Goal: Transaction & Acquisition: Purchase product/service

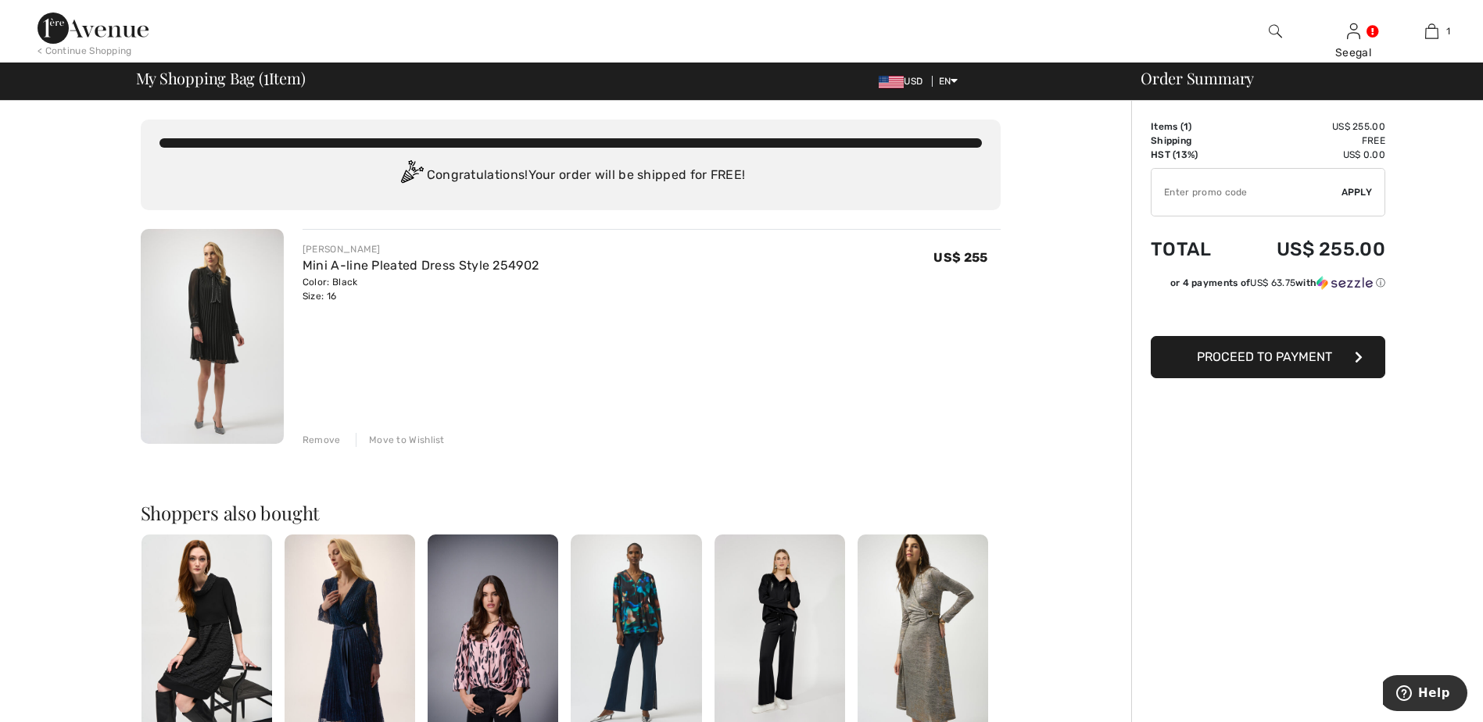
click at [891, 80] on img at bounding box center [891, 82] width 25 height 13
click at [322, 261] on link "Mini A-line Pleated Dress Style 254902" at bounding box center [421, 265] width 236 height 15
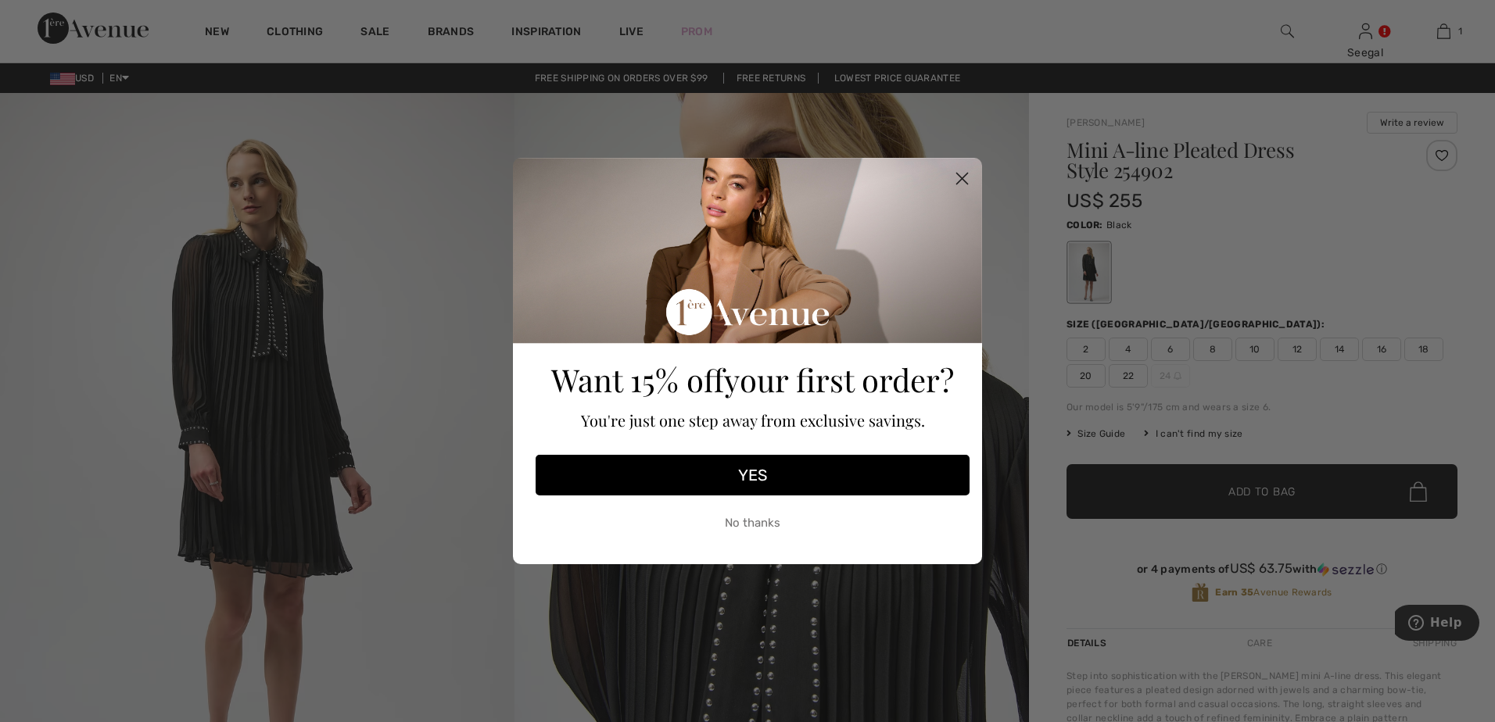
click at [963, 179] on icon "Close dialog" at bounding box center [962, 179] width 11 height 11
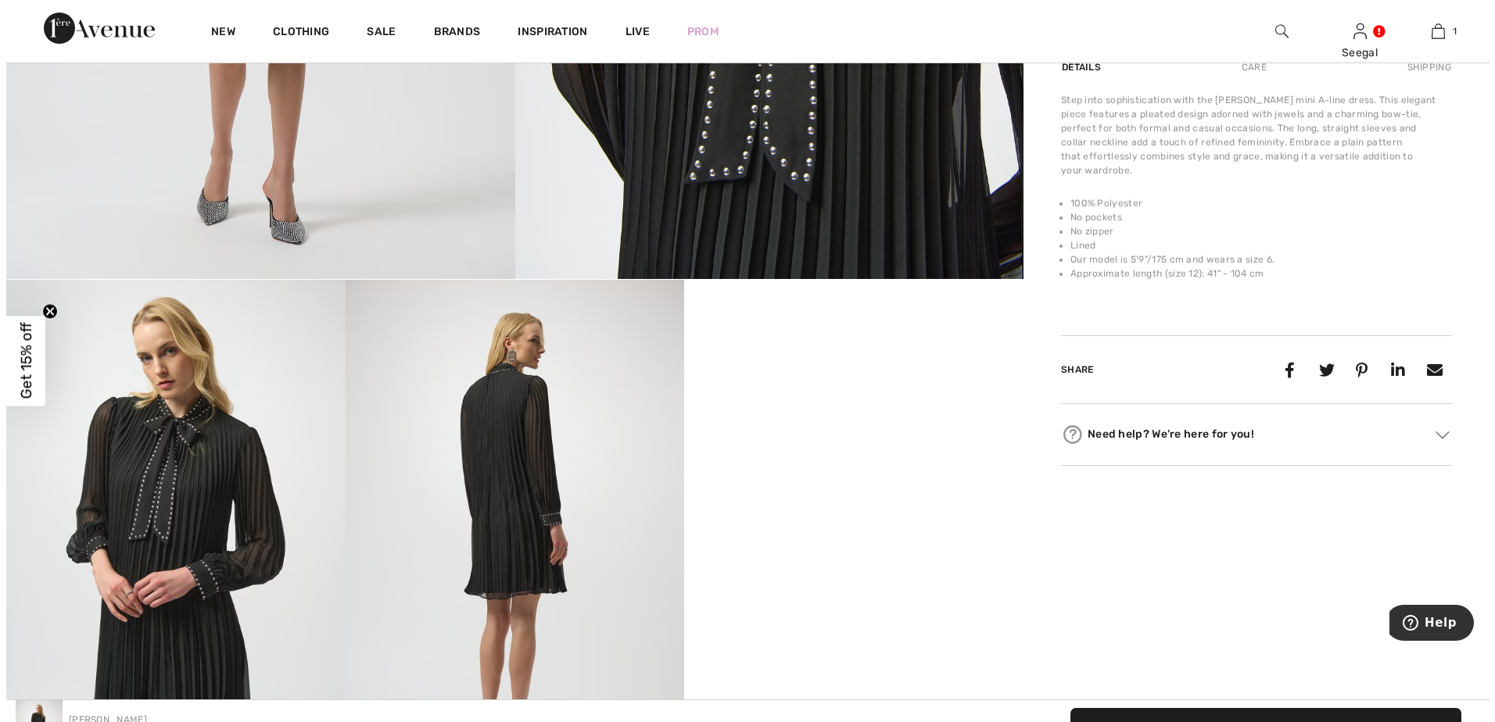
scroll to position [626, 0]
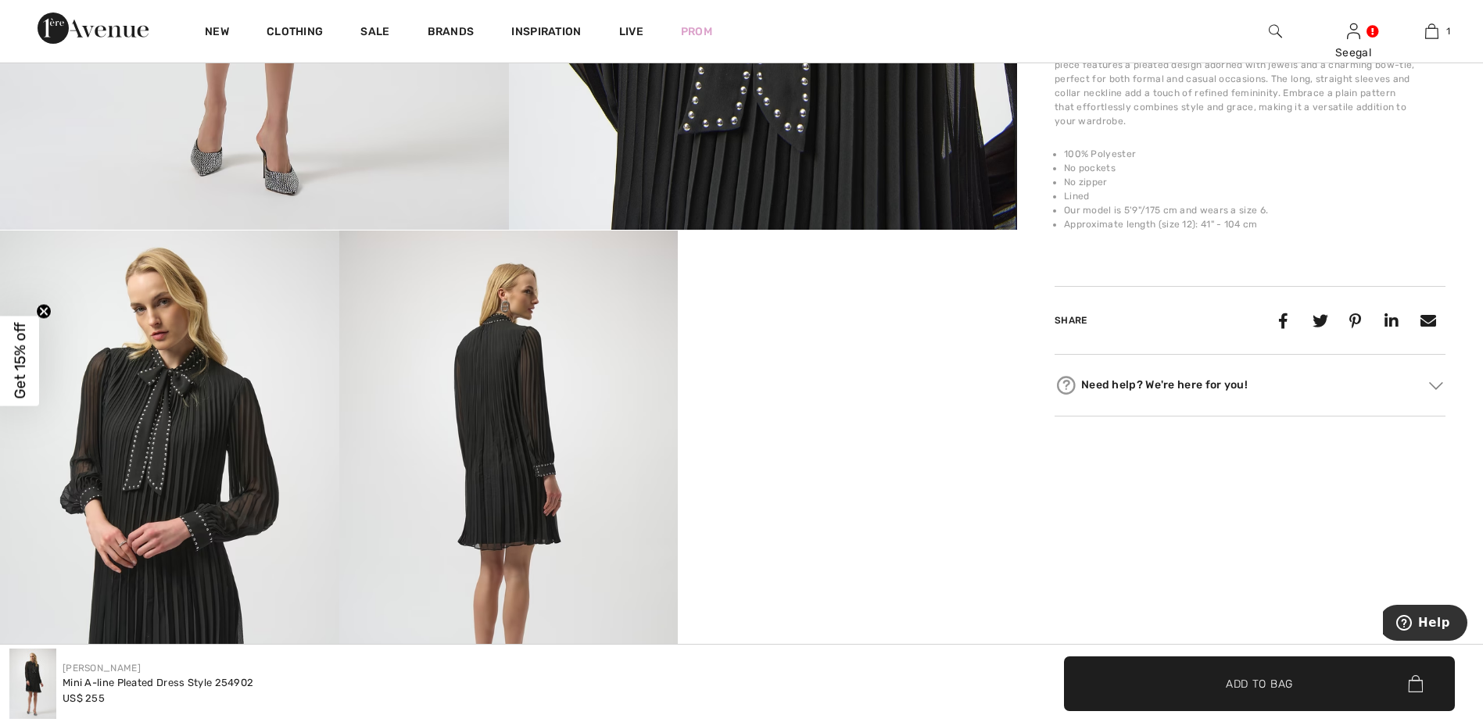
click at [560, 379] on img at bounding box center [508, 485] width 339 height 508
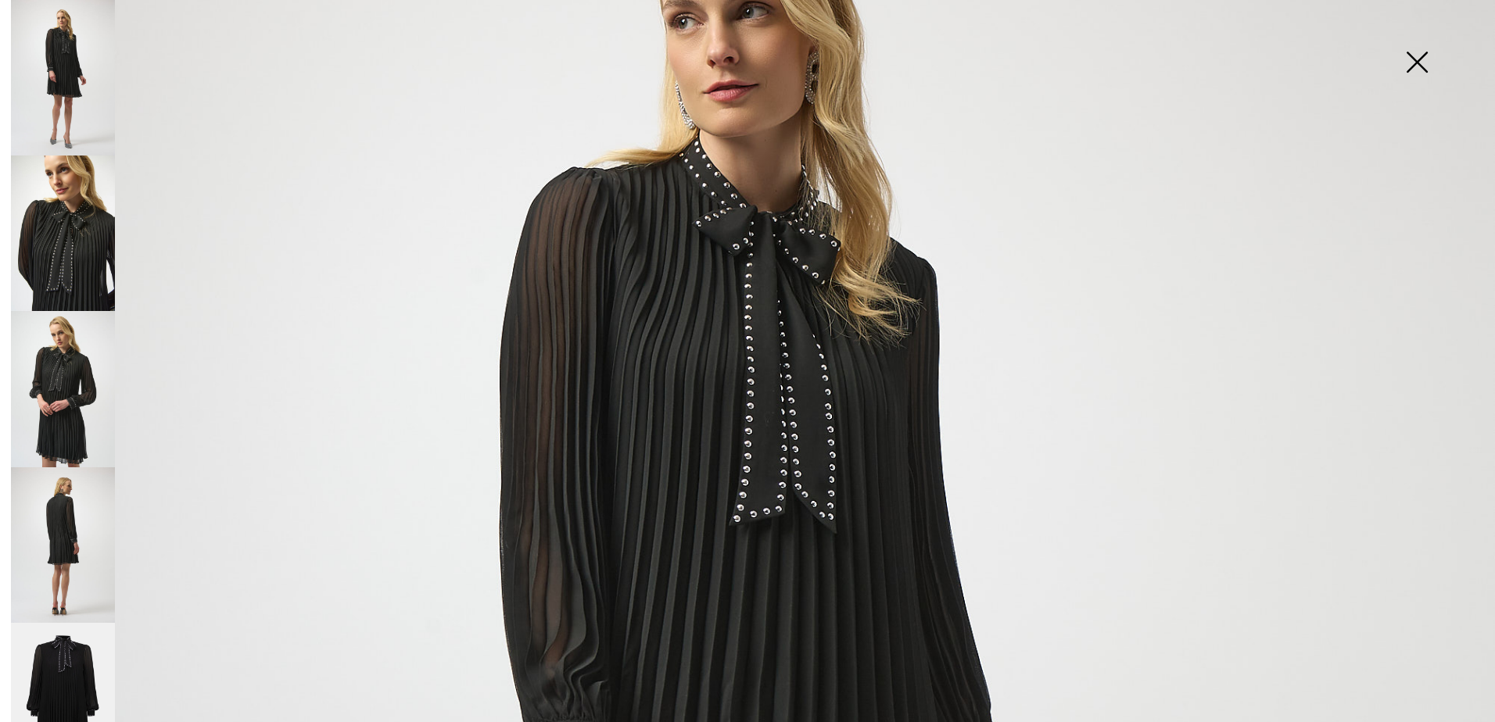
scroll to position [235, 0]
